Goal: Task Accomplishment & Management: Complete application form

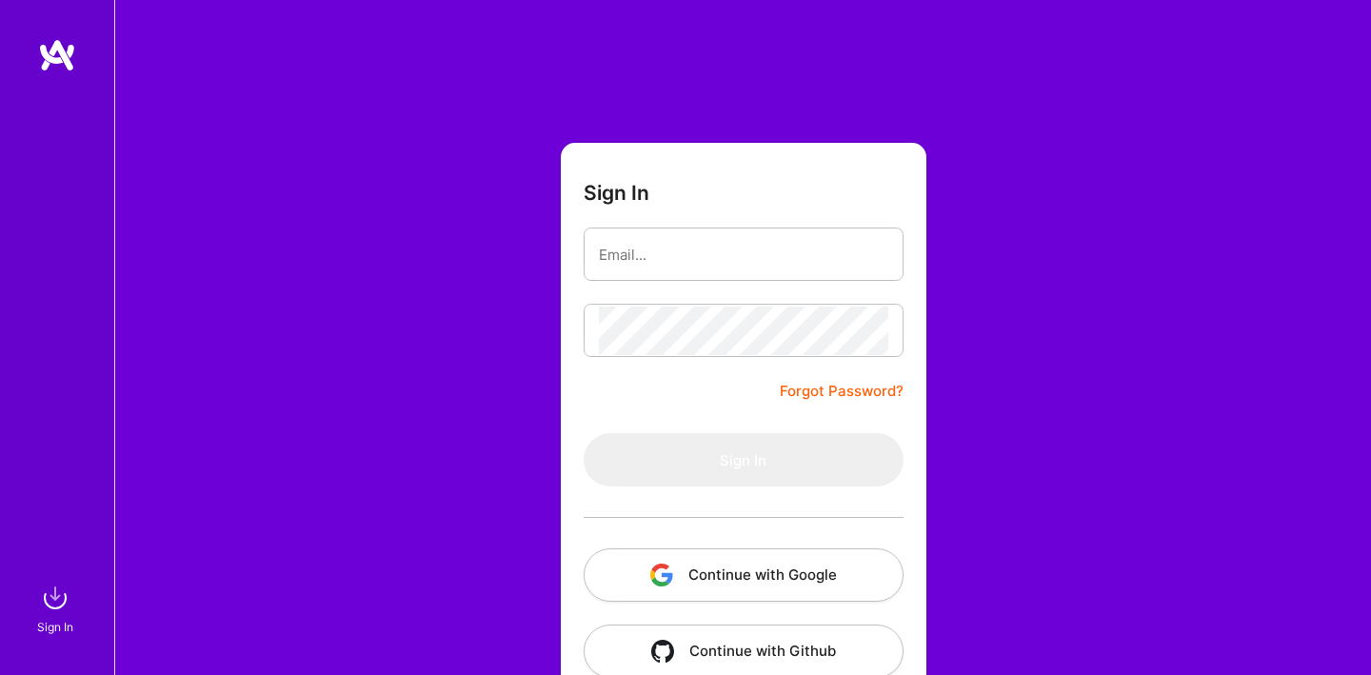
click at [654, 566] on img "button" at bounding box center [661, 575] width 23 height 23
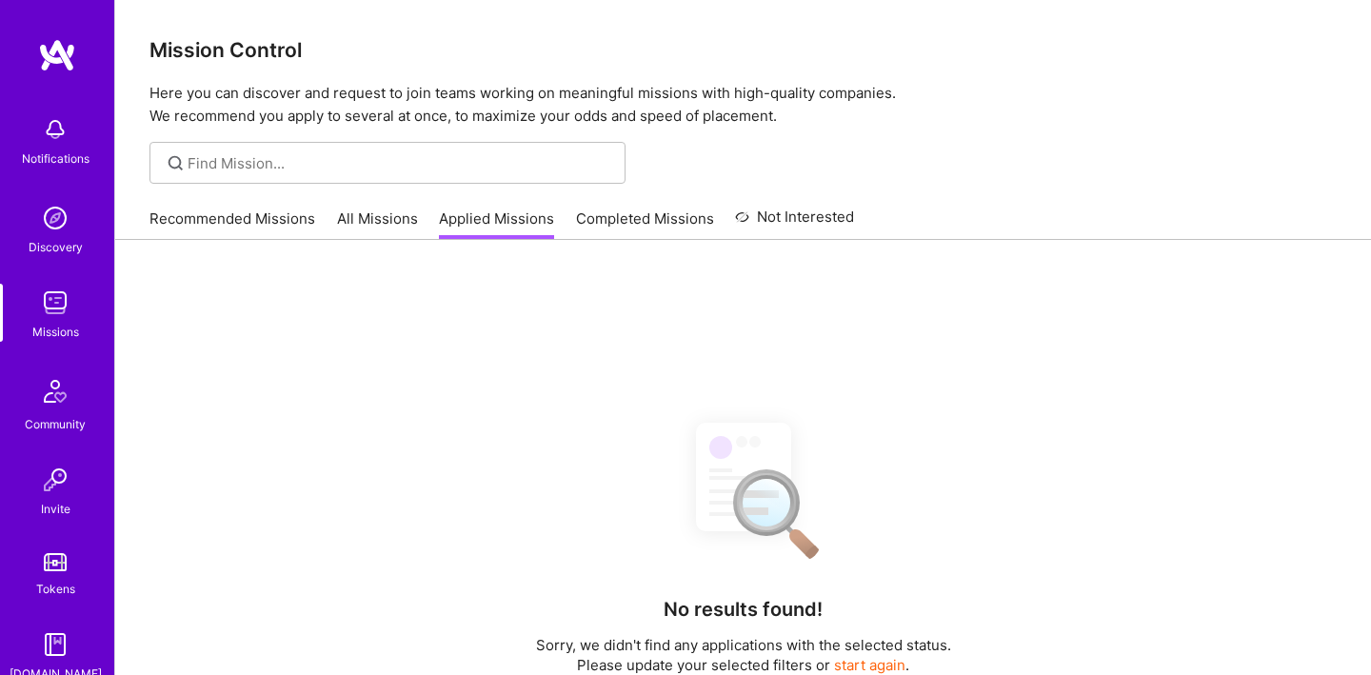
click at [267, 208] on link "Recommended Missions" at bounding box center [232, 223] width 166 height 31
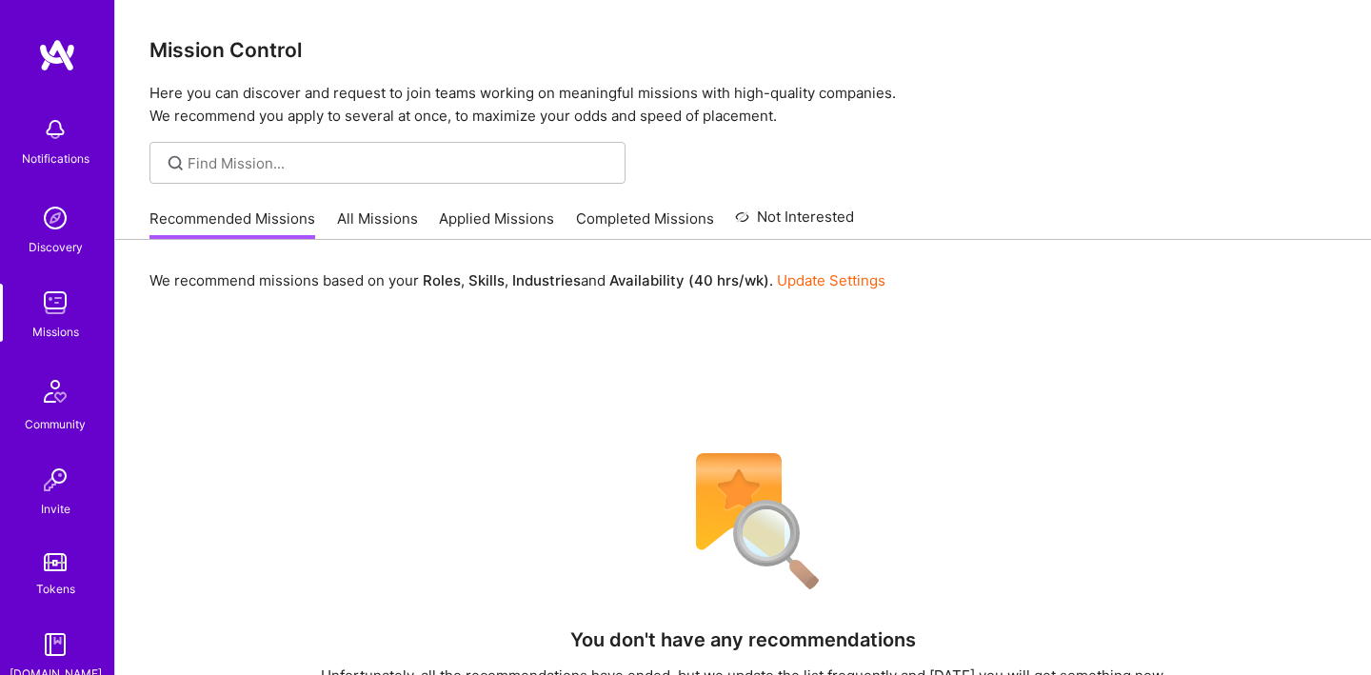
click at [507, 213] on link "Applied Missions" at bounding box center [496, 223] width 115 height 31
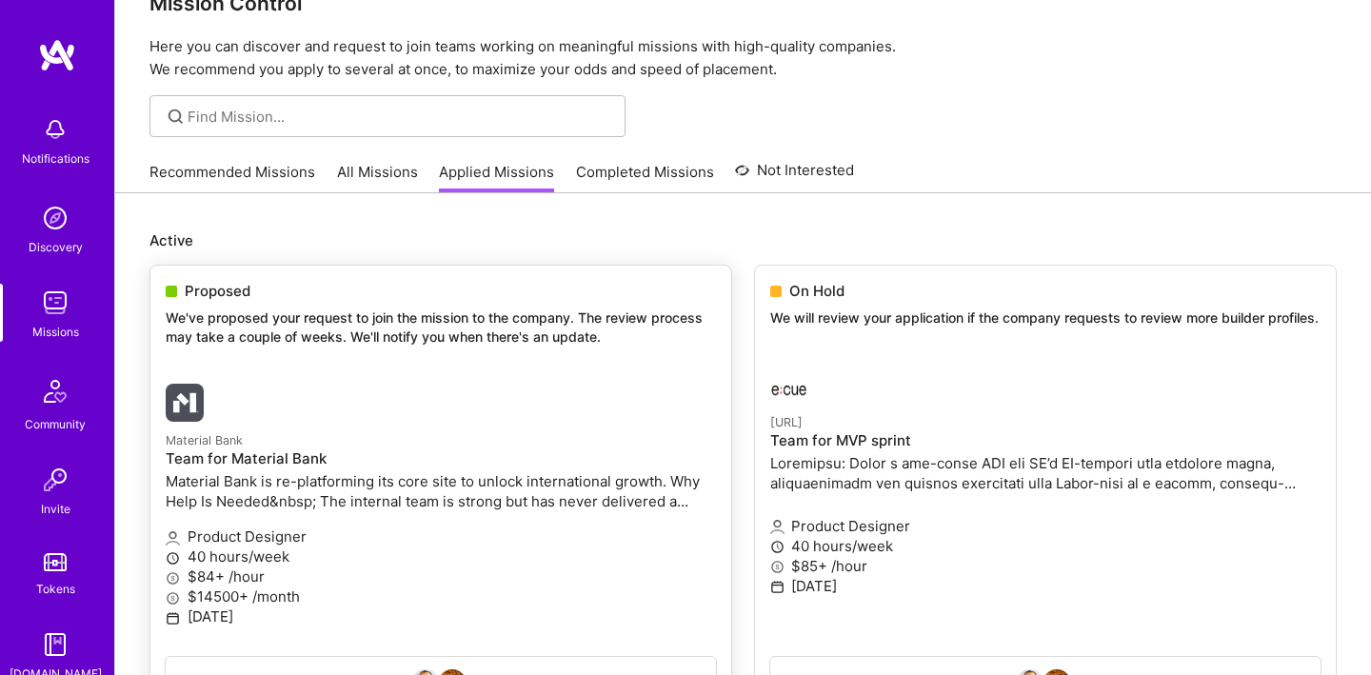
scroll to position [41, 0]
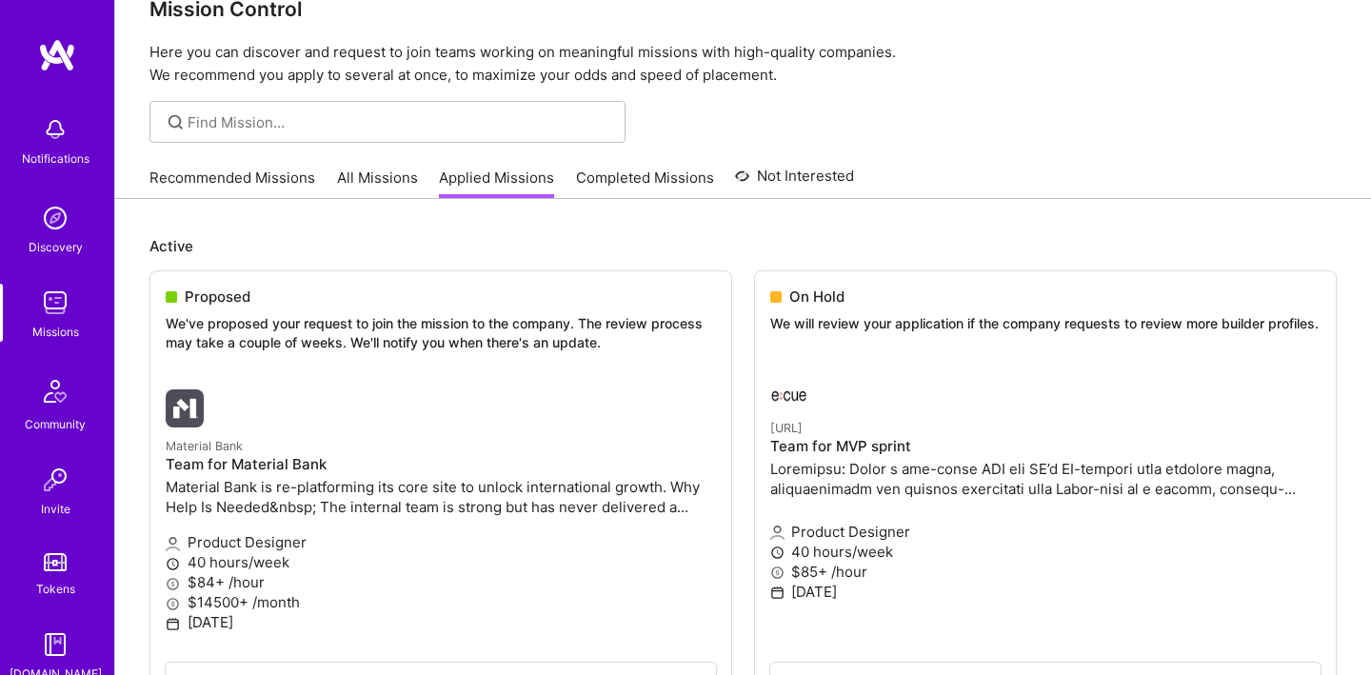
click at [679, 192] on link "Completed Missions" at bounding box center [645, 183] width 138 height 31
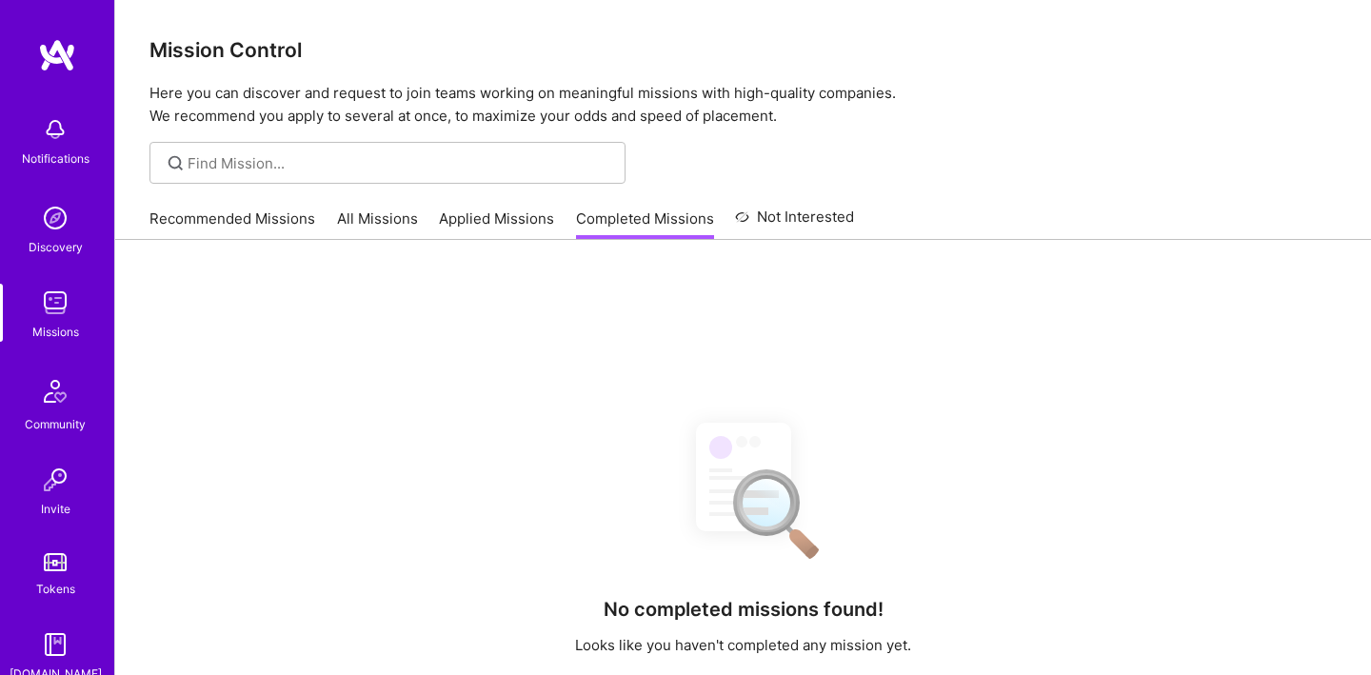
click at [791, 185] on div "Mission Control Here you can discover and request to join teams working on mean…" at bounding box center [743, 484] width 1256 height 968
click at [793, 212] on link "Not Interested" at bounding box center [794, 223] width 119 height 34
click at [659, 226] on link "Completed Missions" at bounding box center [645, 223] width 138 height 31
click at [515, 222] on link "Applied Missions" at bounding box center [496, 223] width 115 height 31
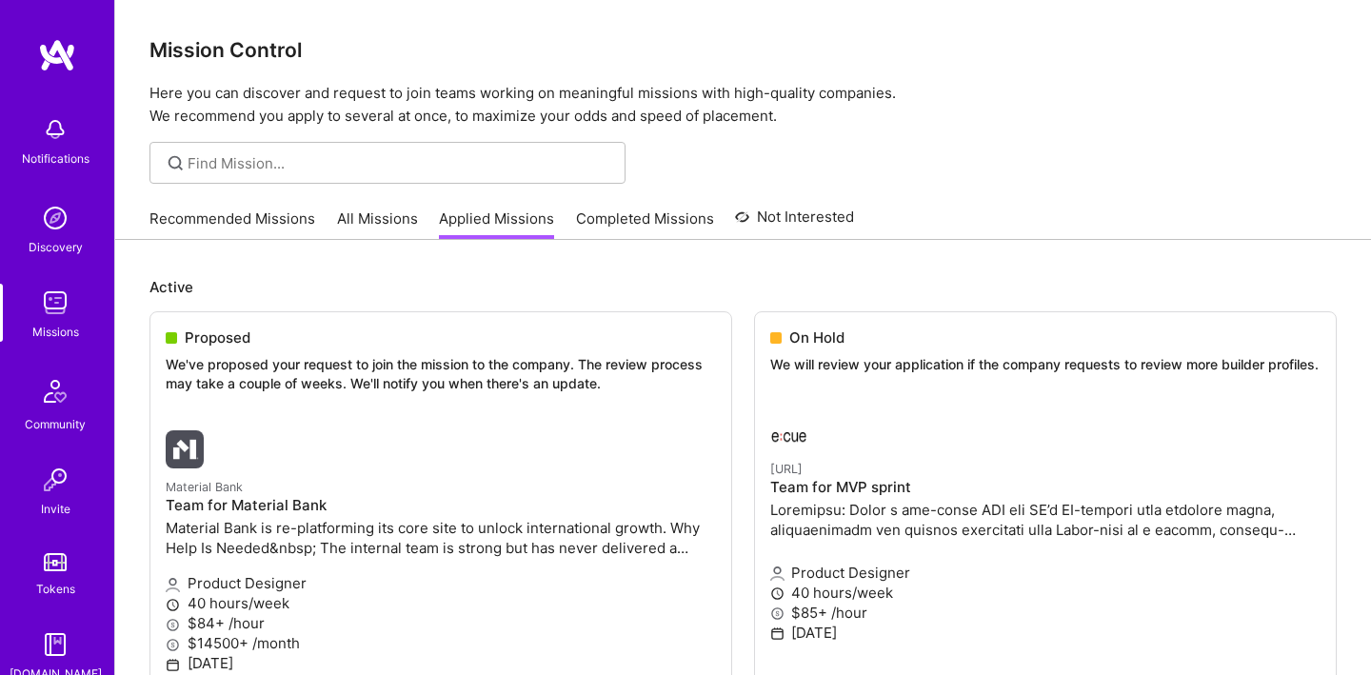
click at [378, 225] on link "All Missions" at bounding box center [377, 223] width 81 height 31
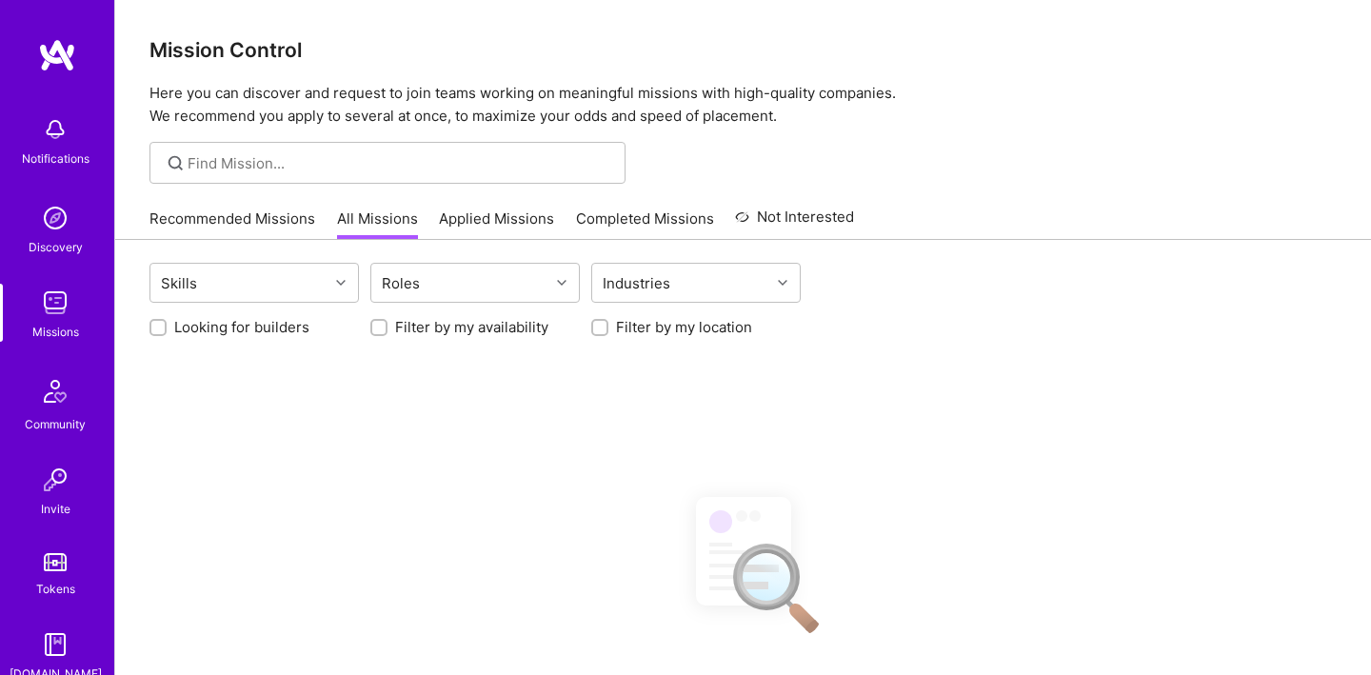
click at [223, 215] on link "Recommended Missions" at bounding box center [232, 223] width 166 height 31
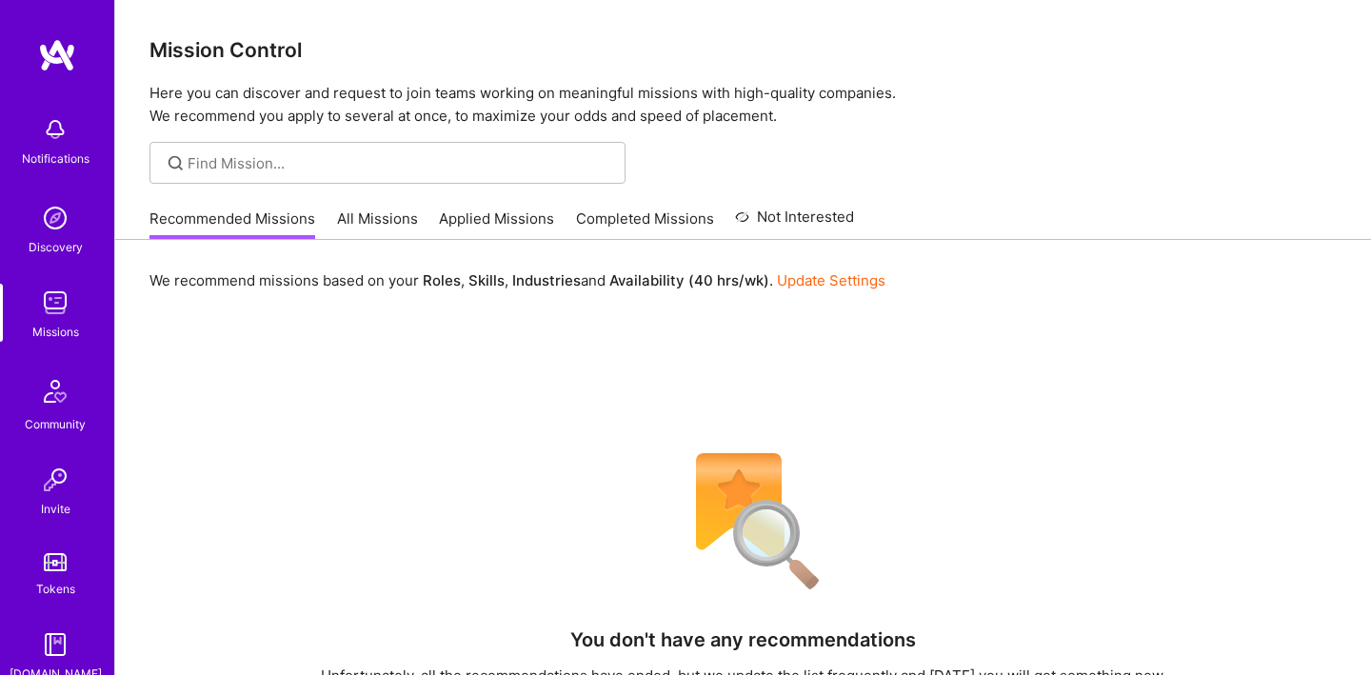
click at [397, 223] on link "All Missions" at bounding box center [377, 223] width 81 height 31
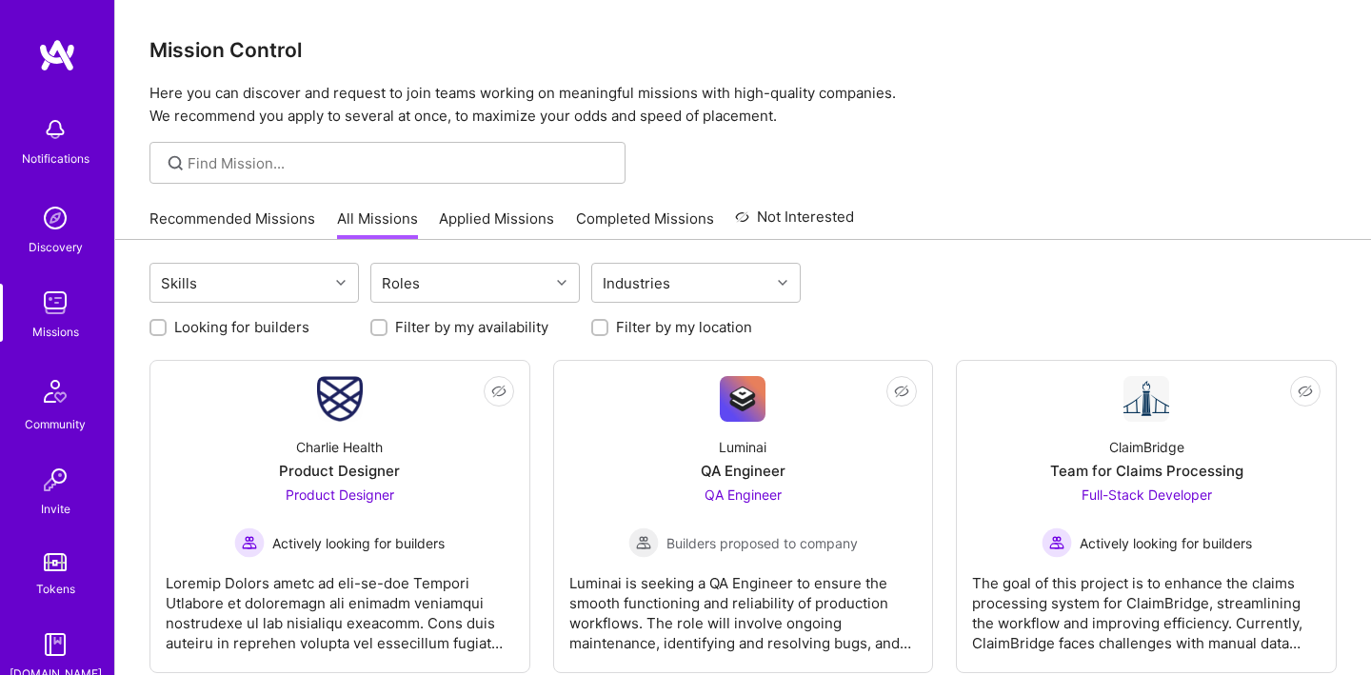
scroll to position [231, 0]
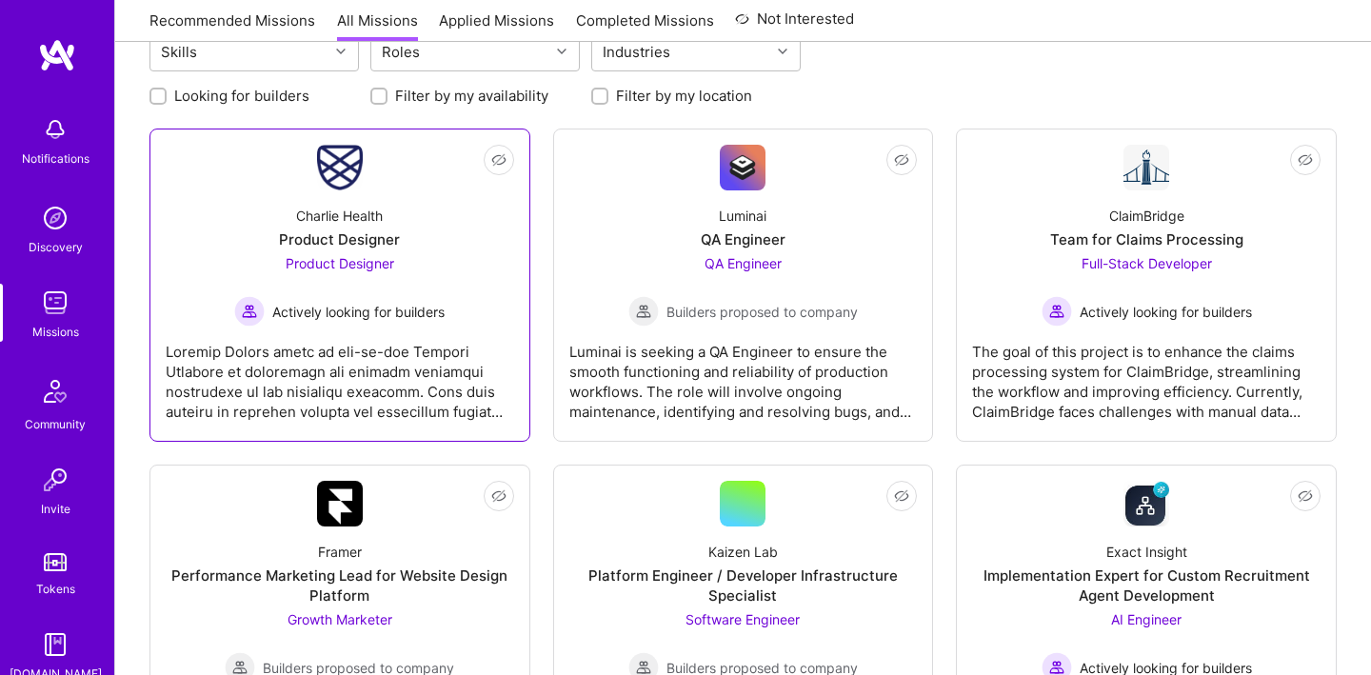
click at [457, 248] on div "Charlie Health Product Designer Product Designer Actively looking for builders" at bounding box center [340, 258] width 348 height 136
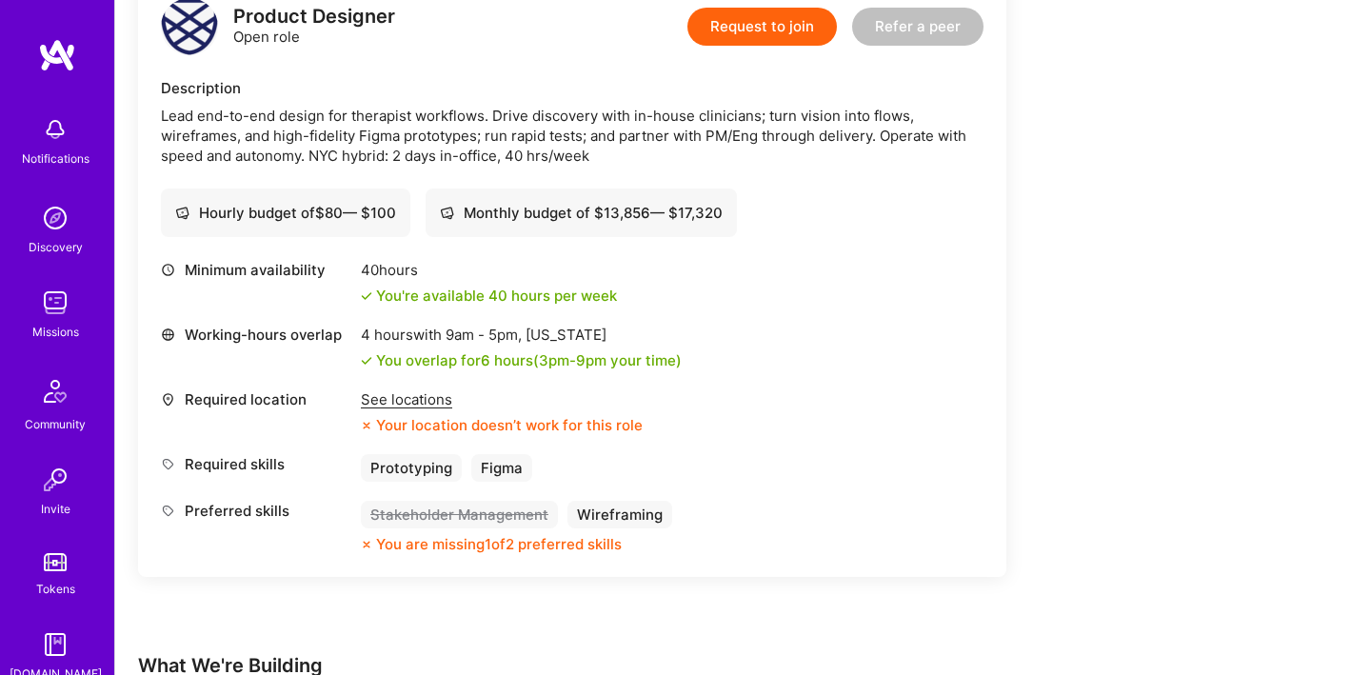
scroll to position [505, 0]
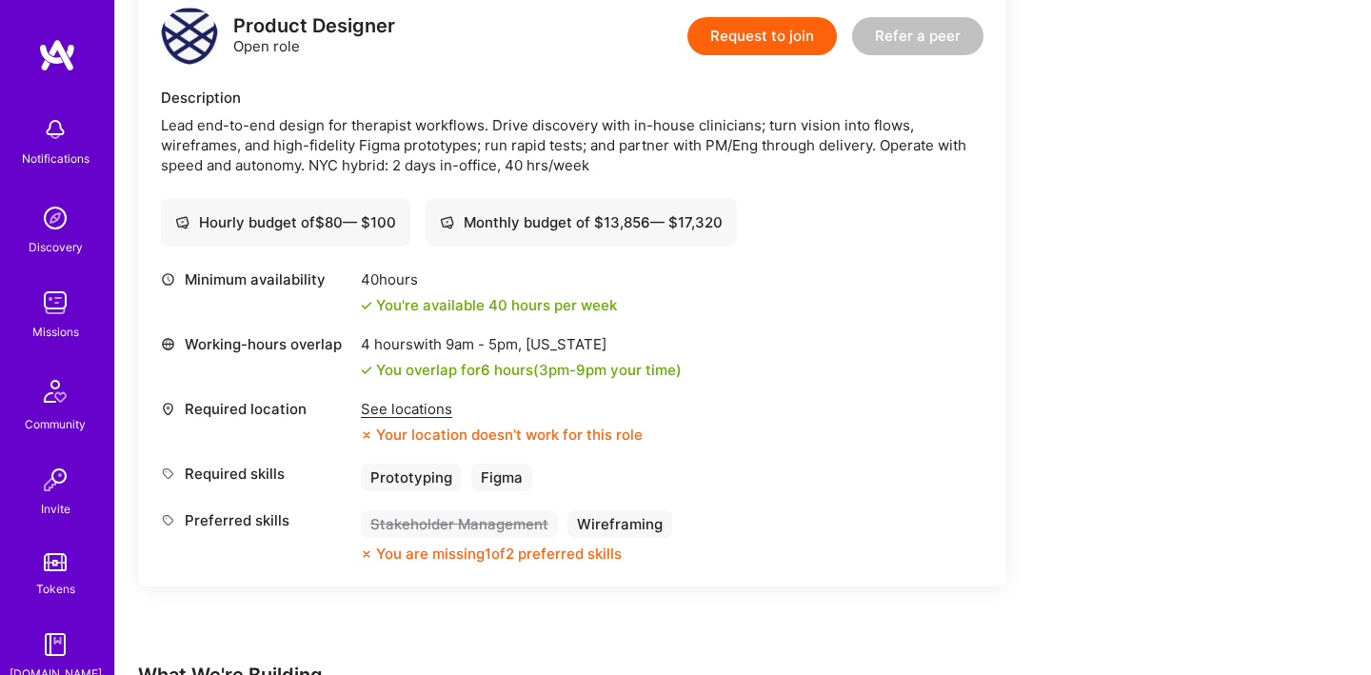
click at [425, 414] on div "See locations" at bounding box center [502, 409] width 282 height 20
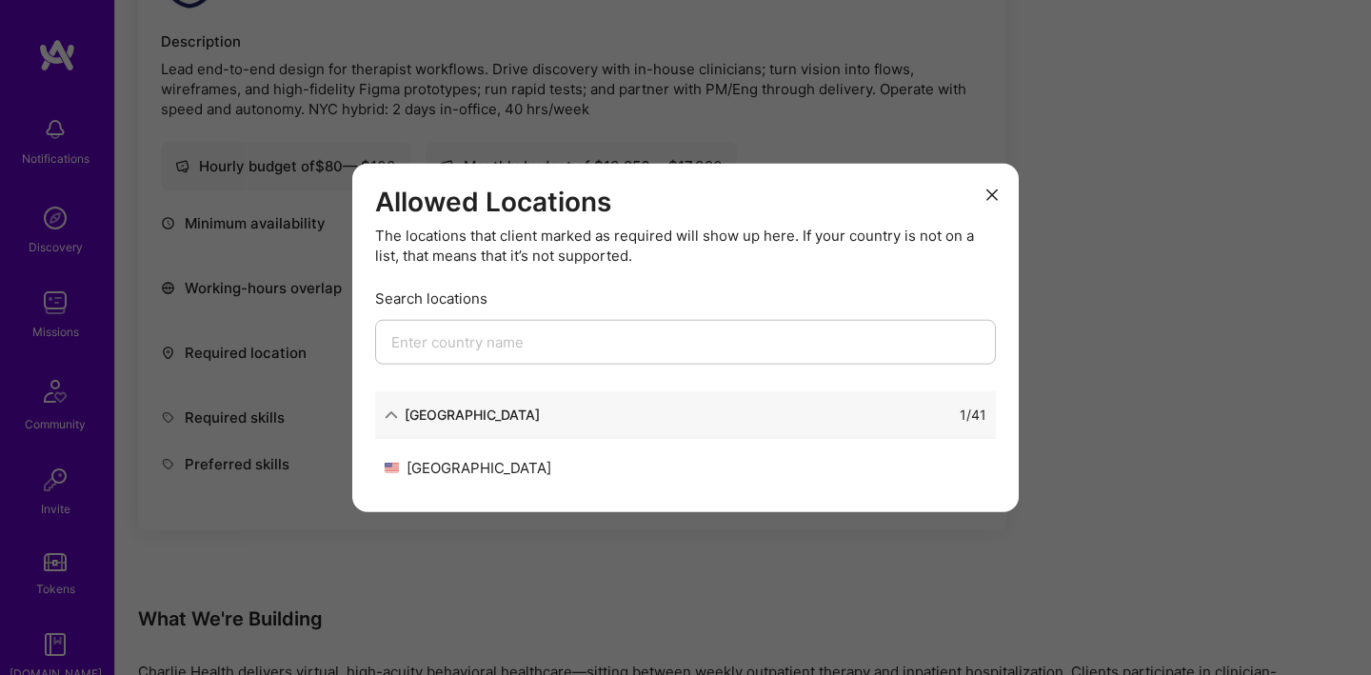
scroll to position [565, 0]
click at [425, 414] on div "[GEOGRAPHIC_DATA]" at bounding box center [472, 415] width 135 height 20
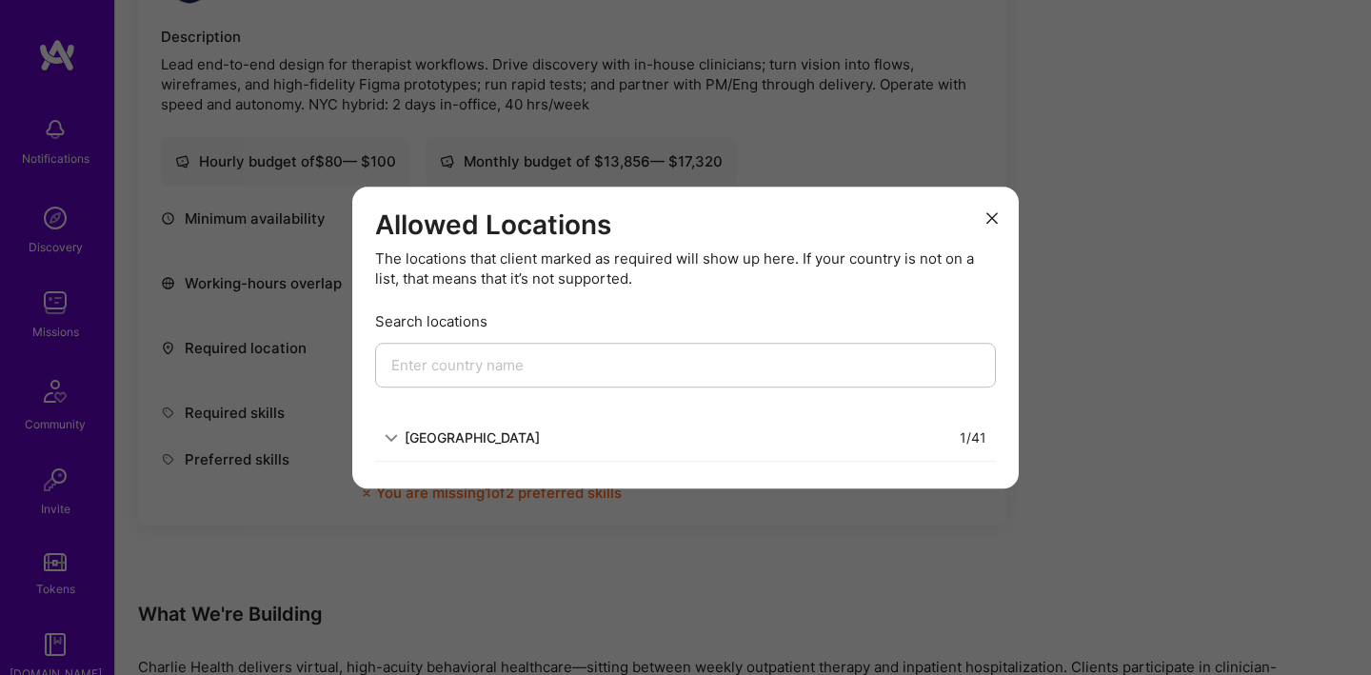
click at [428, 450] on div "[GEOGRAPHIC_DATA] 1 / 41" at bounding box center [685, 438] width 621 height 48
click at [428, 443] on div "[GEOGRAPHIC_DATA]" at bounding box center [472, 437] width 135 height 20
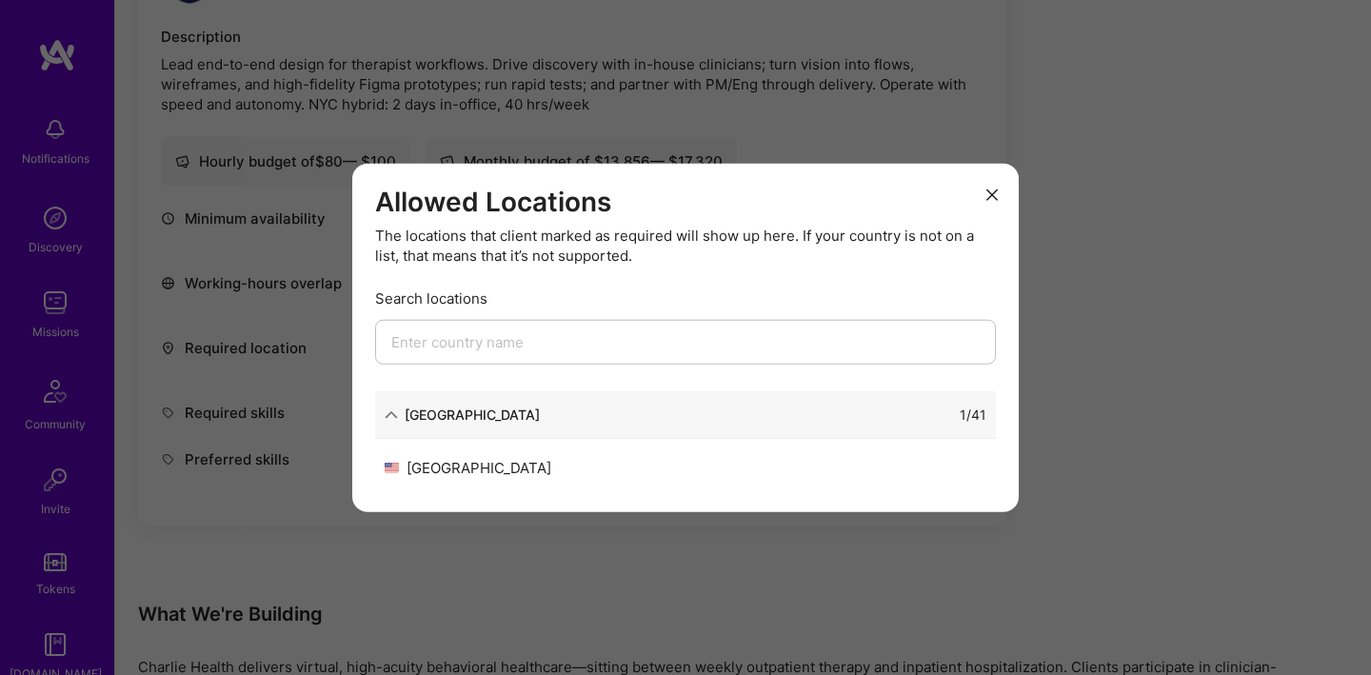
click at [994, 193] on icon "modal" at bounding box center [991, 194] width 11 height 11
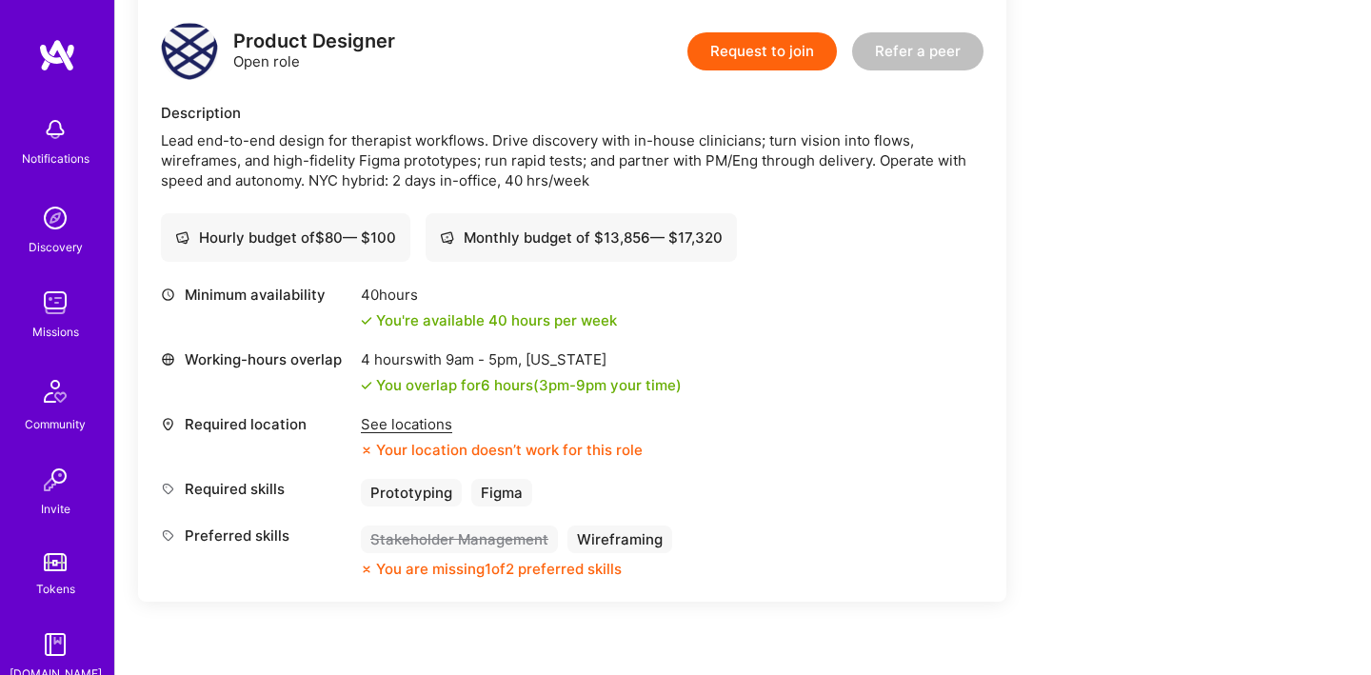
scroll to position [505, 0]
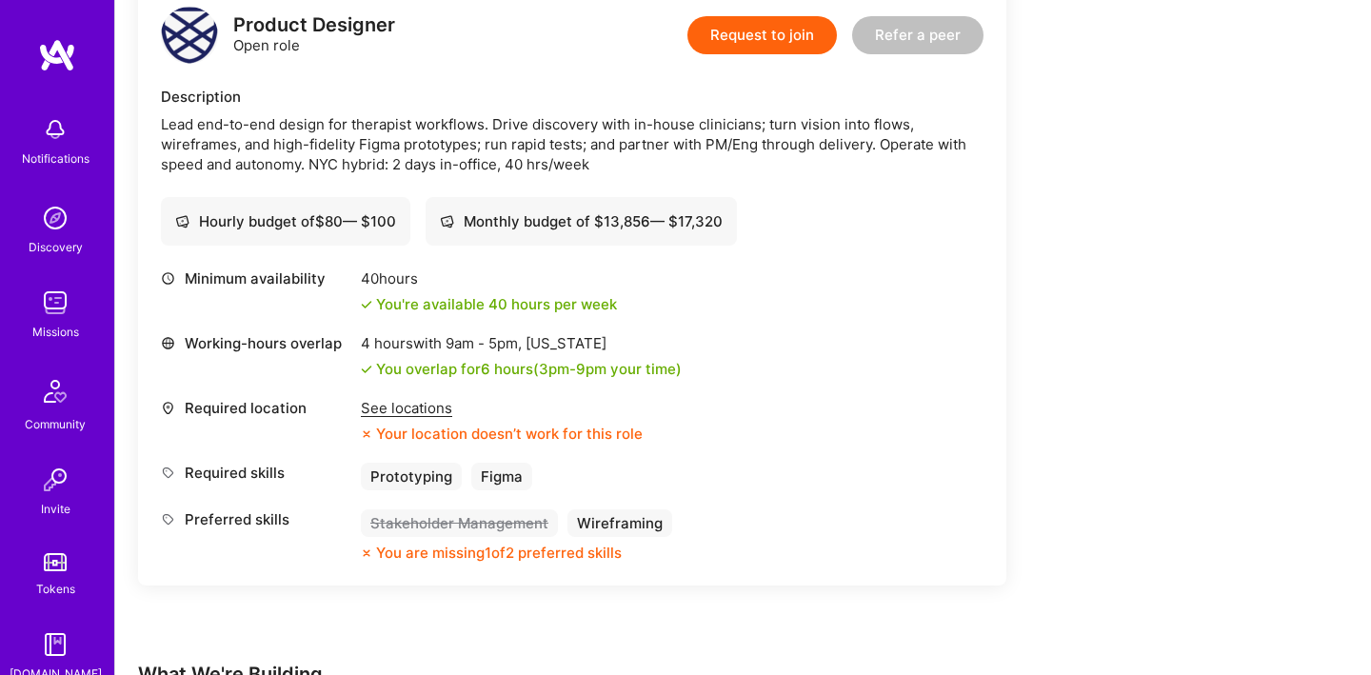
click at [805, 52] on button "Request to join" at bounding box center [761, 35] width 149 height 38
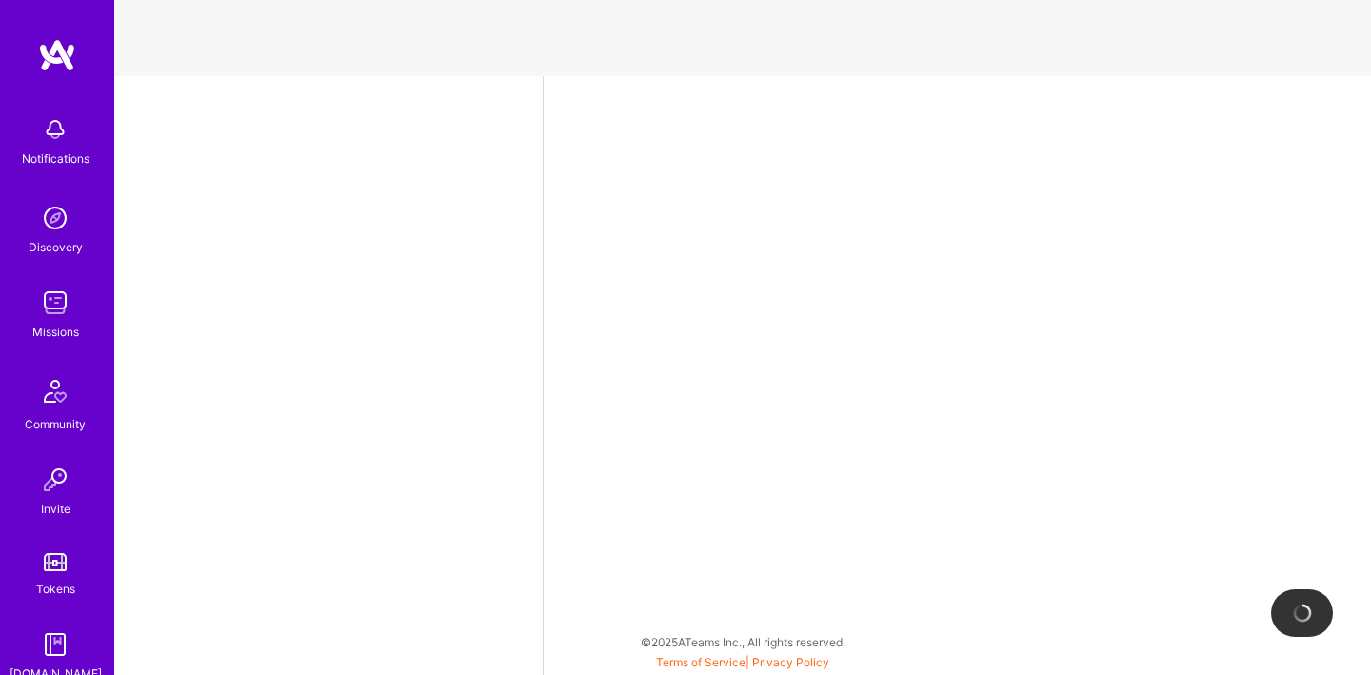
select select "HU"
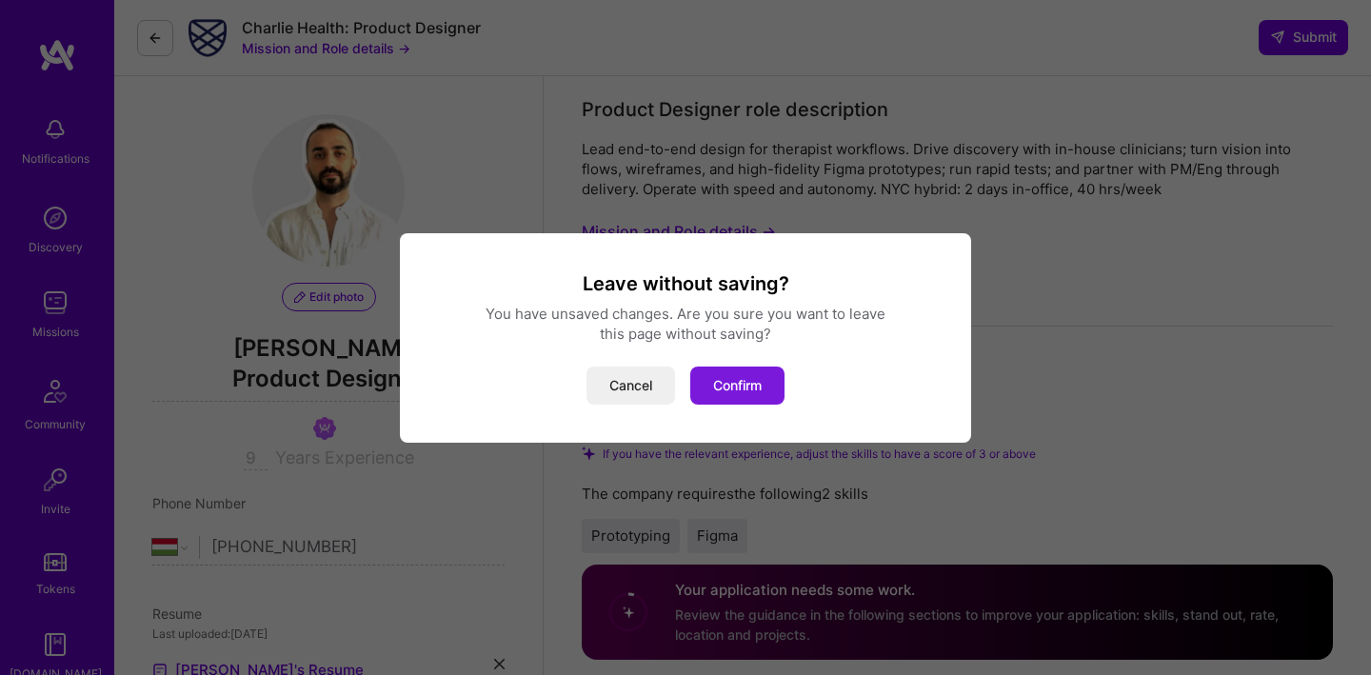
click at [775, 388] on button "Confirm" at bounding box center [737, 385] width 94 height 38
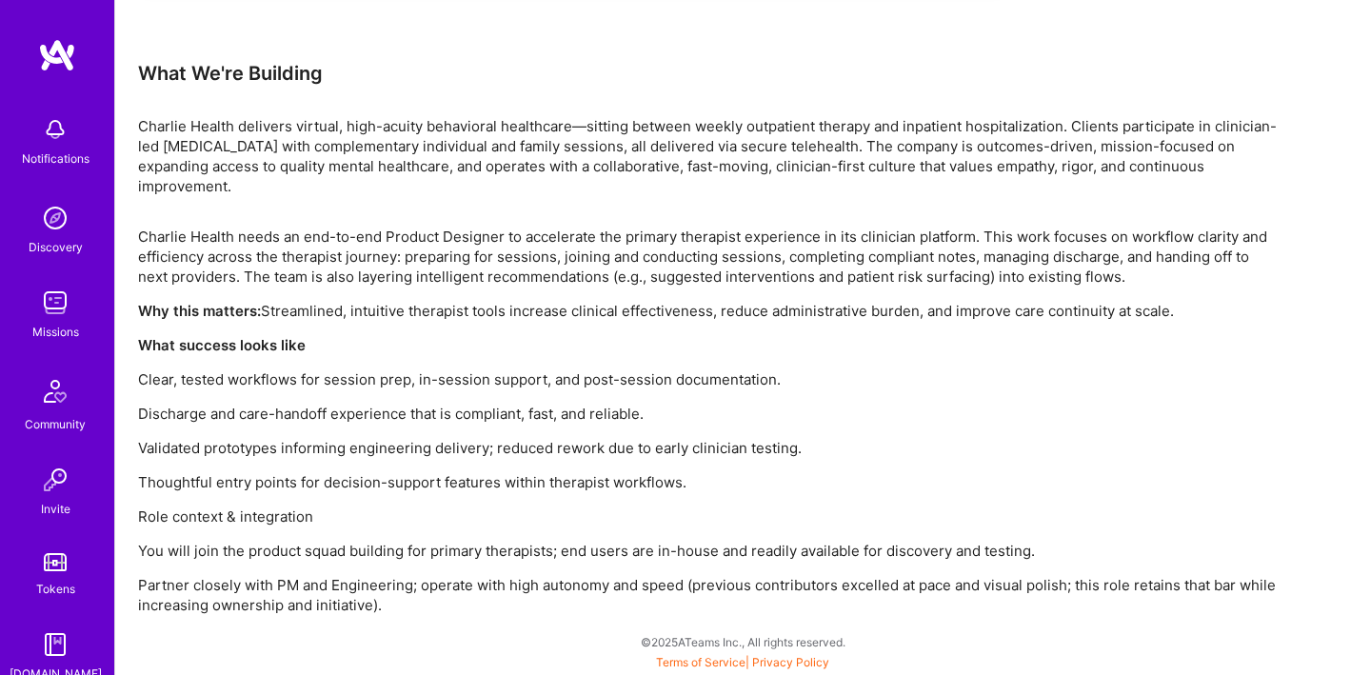
click at [54, 34] on div "Notifications Discovery Missions Community Invite Tokens [DOMAIN_NAME] FanFest:…" at bounding box center [57, 337] width 114 height 675
click at [54, 54] on img at bounding box center [57, 55] width 38 height 34
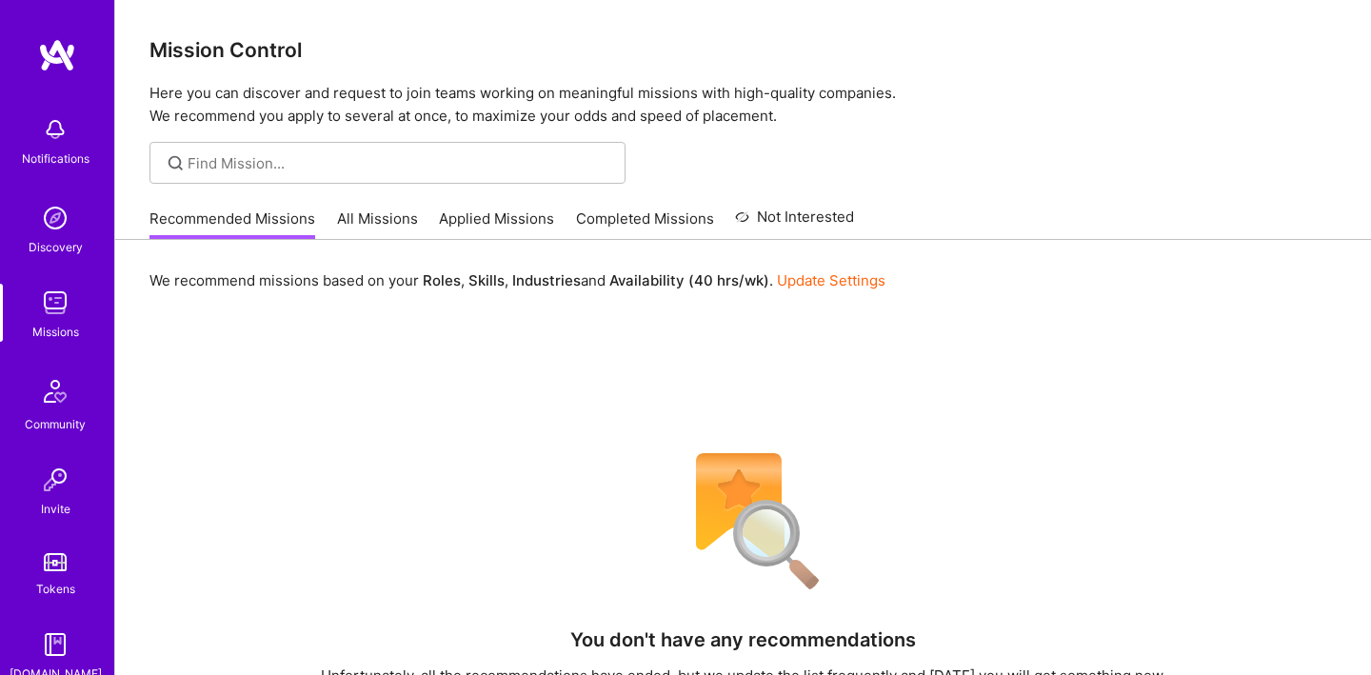
click at [337, 228] on link "All Missions" at bounding box center [377, 223] width 81 height 31
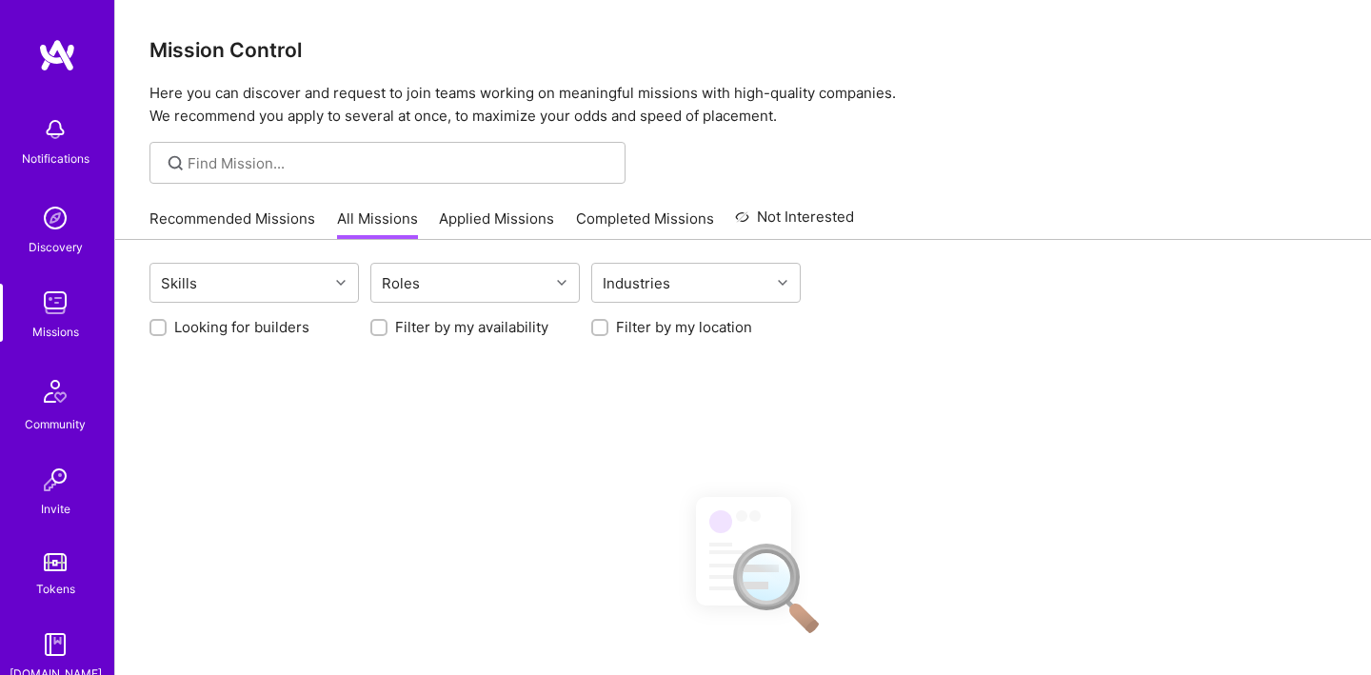
click at [451, 234] on link "Applied Missions" at bounding box center [496, 223] width 115 height 31
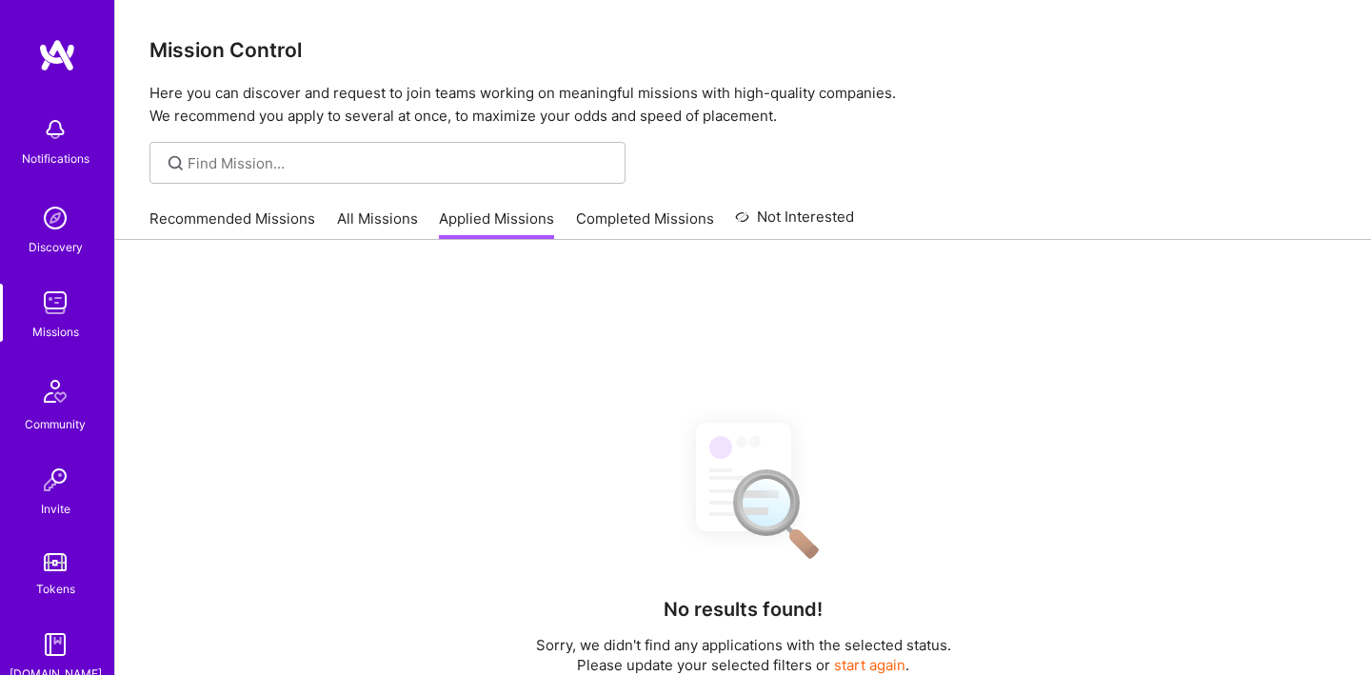
click at [609, 227] on link "Completed Missions" at bounding box center [645, 223] width 138 height 31
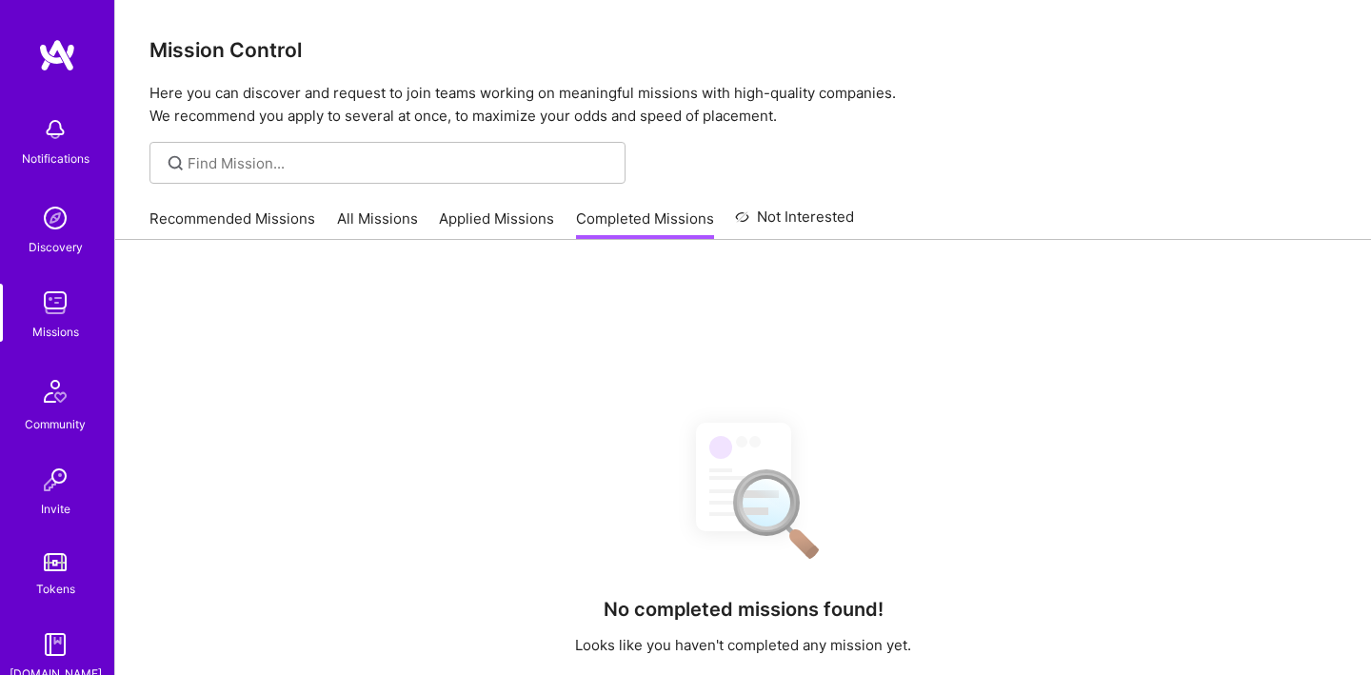
click at [802, 220] on link "Not Interested" at bounding box center [794, 223] width 119 height 34
click at [273, 222] on link "Recommended Missions" at bounding box center [232, 223] width 166 height 31
